Goal: Find specific page/section: Find specific page/section

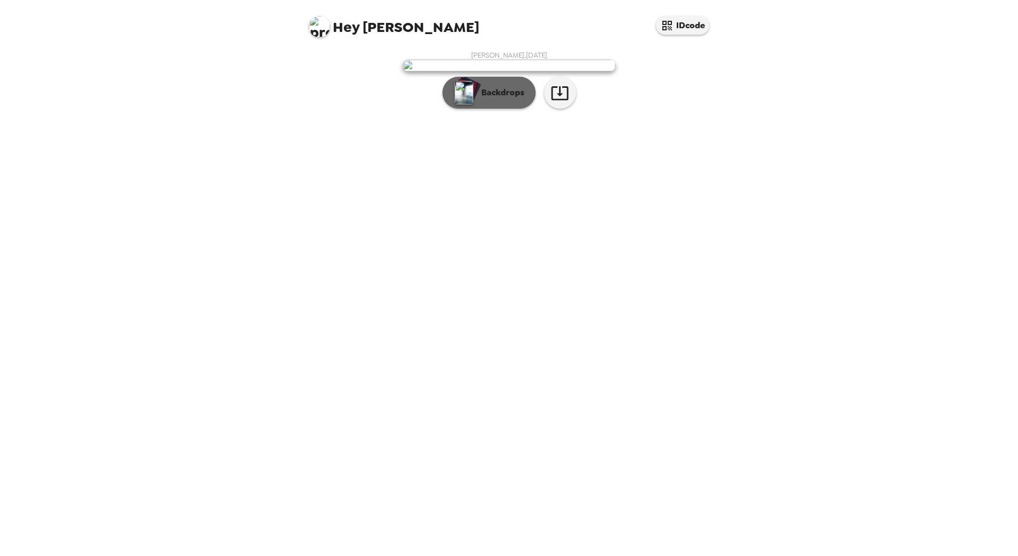
click at [502, 109] on button "Backdrops" at bounding box center [488, 93] width 93 height 32
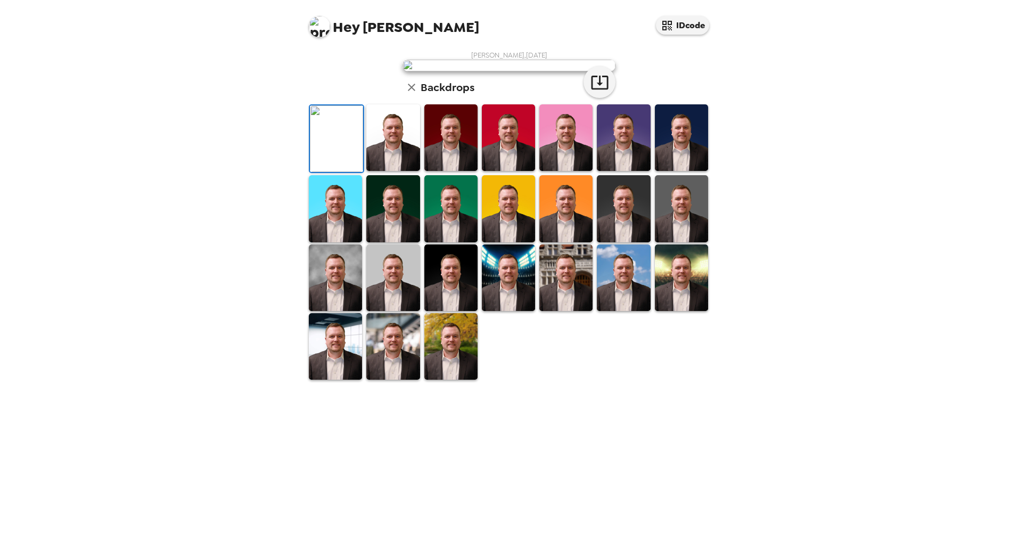
scroll to position [90, 0]
click at [331, 311] on img at bounding box center [335, 277] width 53 height 67
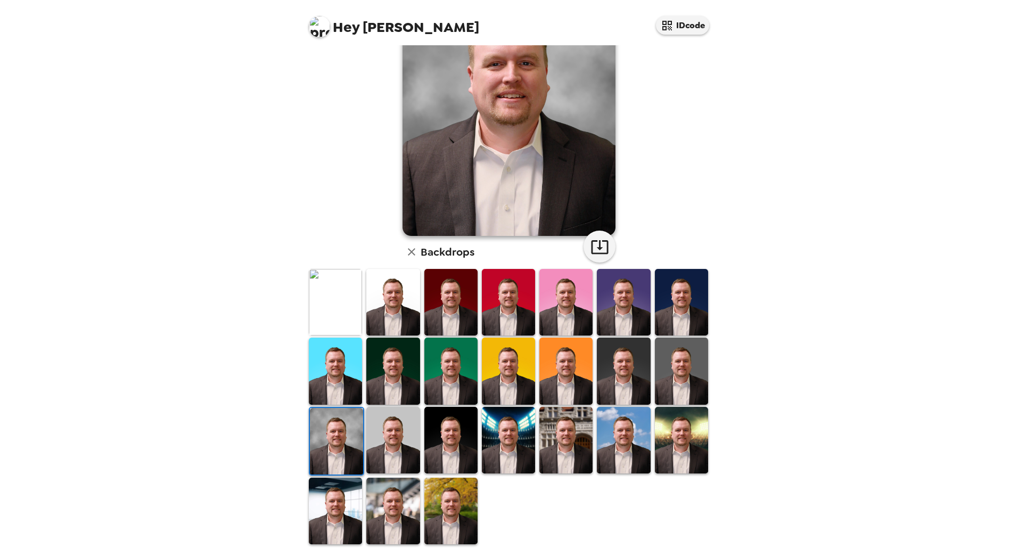
scroll to position [0, 0]
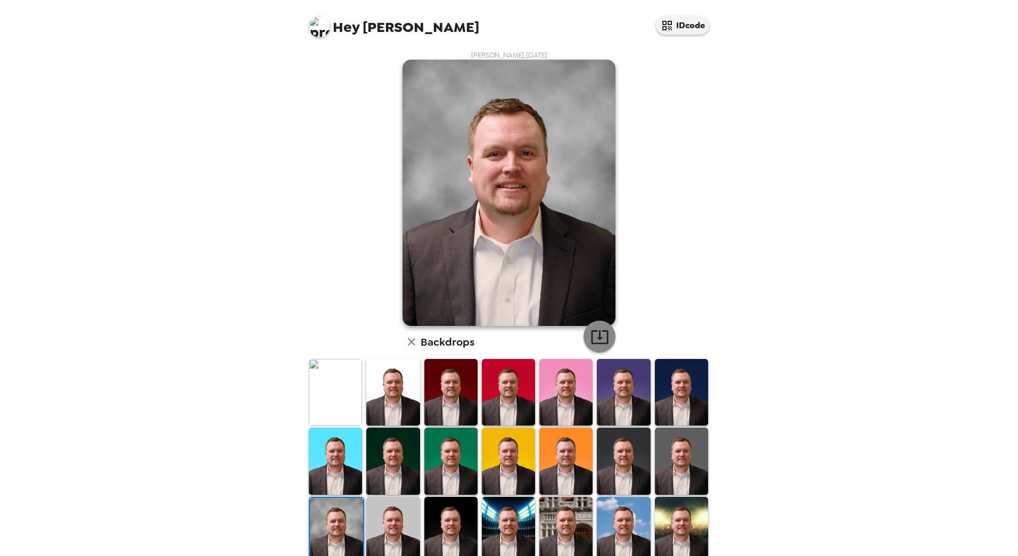
click at [595, 335] on icon "button" at bounding box center [599, 337] width 17 height 14
drag, startPoint x: 786, startPoint y: 21, endPoint x: 791, endPoint y: 116, distance: 94.9
click at [791, 116] on div "Hey [PERSON_NAME] IDcode [PERSON_NAME] , [DATE] Backdrops" at bounding box center [509, 278] width 1018 height 556
click at [596, 332] on icon "button" at bounding box center [599, 336] width 19 height 19
